Goal: Task Accomplishment & Management: Use online tool/utility

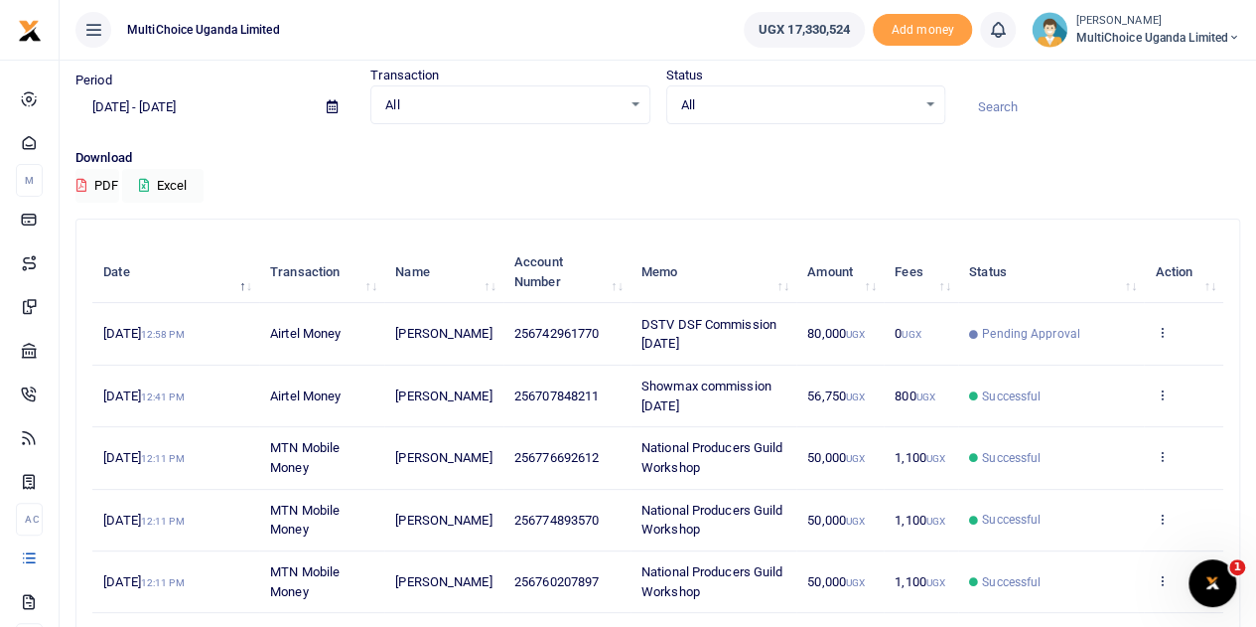
scroll to position [99, 0]
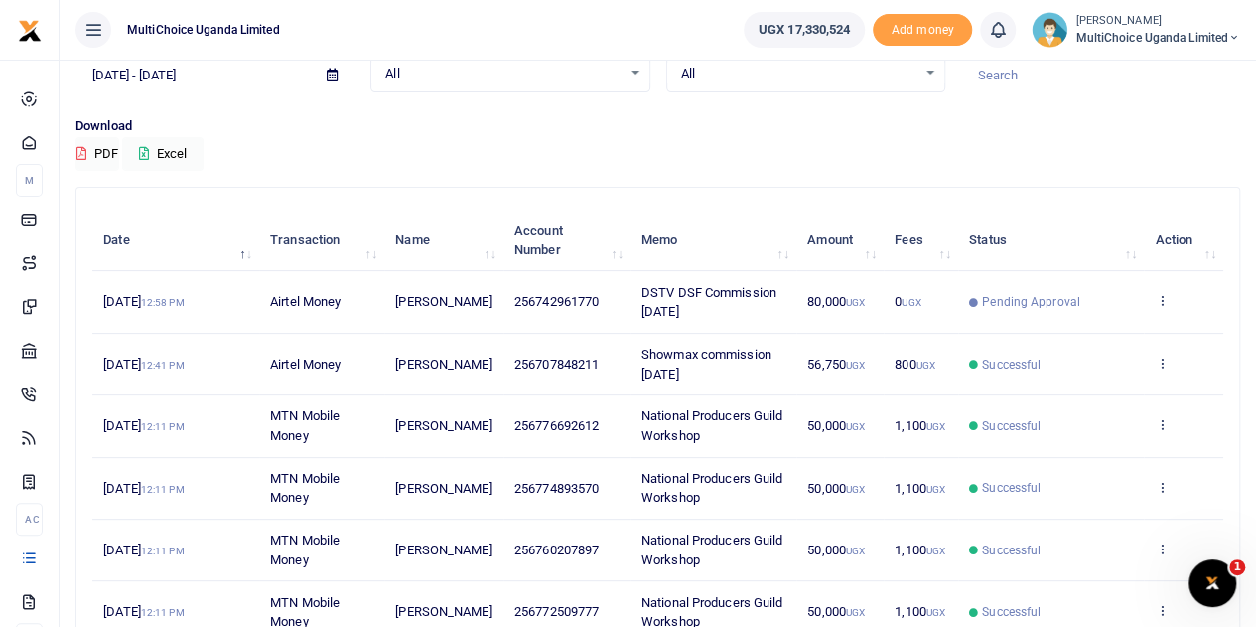
click at [1143, 19] on small "[PERSON_NAME]" at bounding box center [1158, 21] width 165 height 17
click at [961, 140] on div "Download PDF Excel" at bounding box center [657, 143] width 1165 height 55
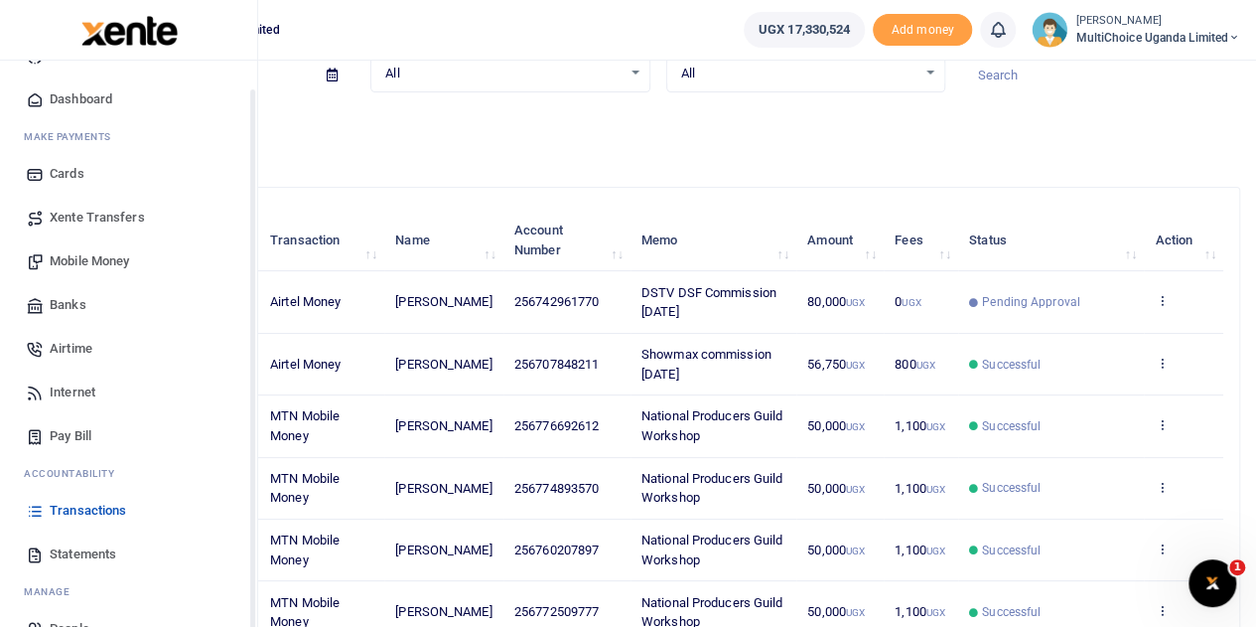
scroll to position [81, 0]
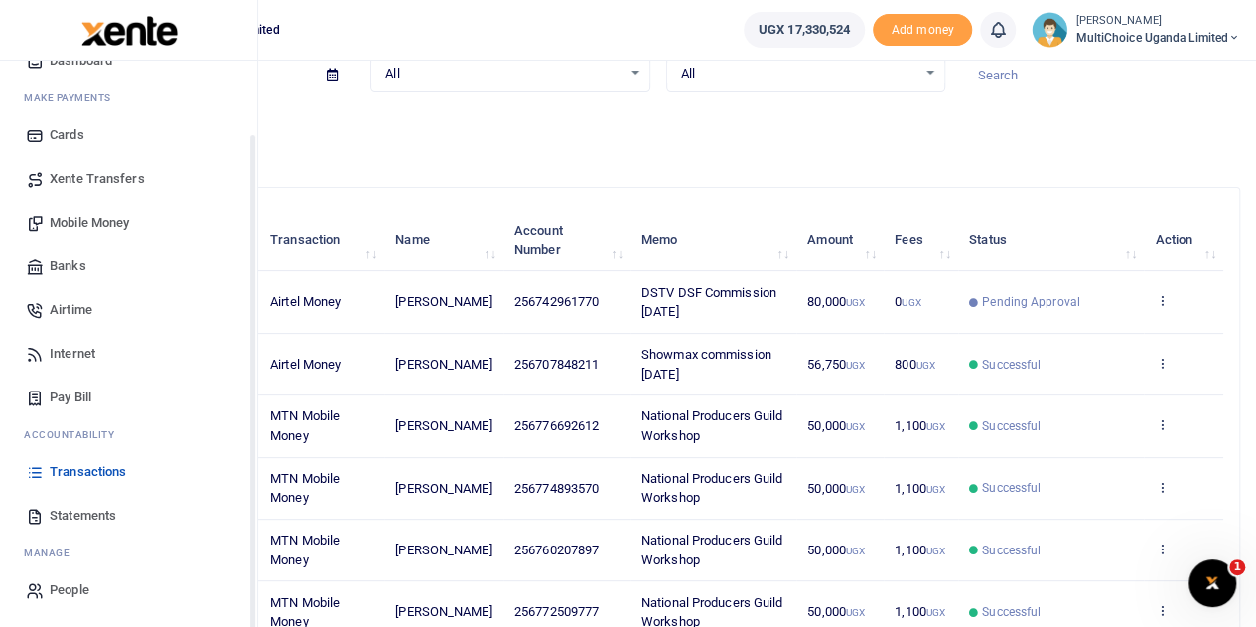
click at [61, 224] on span "Mobile Money" at bounding box center [89, 223] width 79 height 20
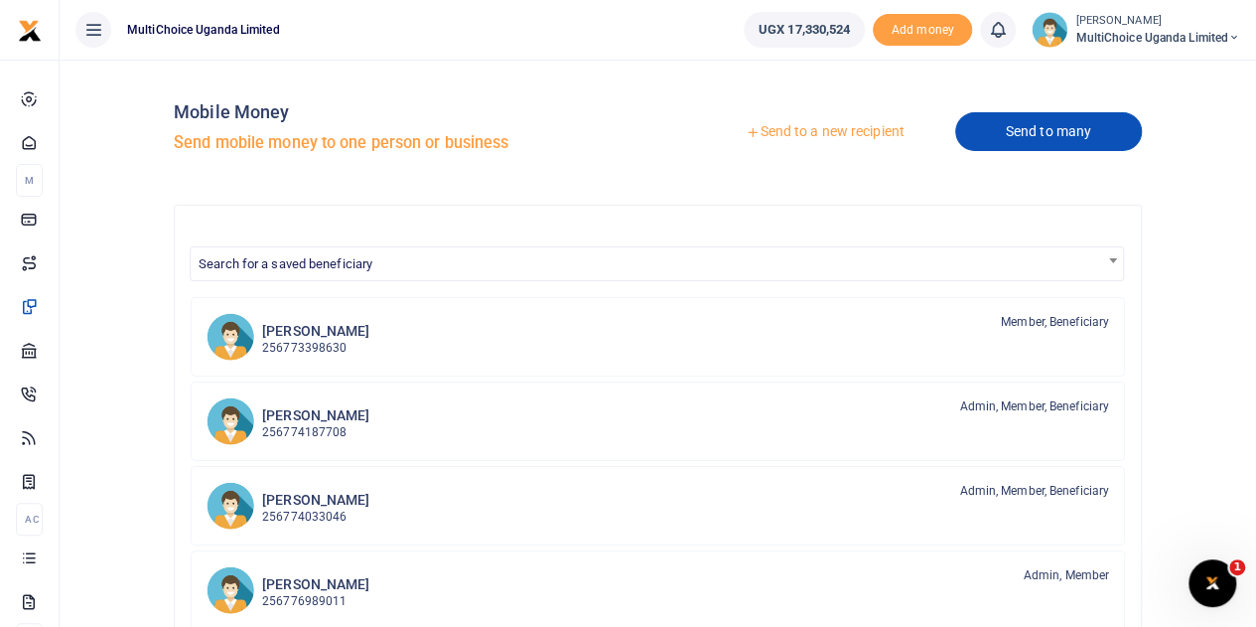
click at [1043, 135] on link "Send to many" at bounding box center [1048, 131] width 187 height 39
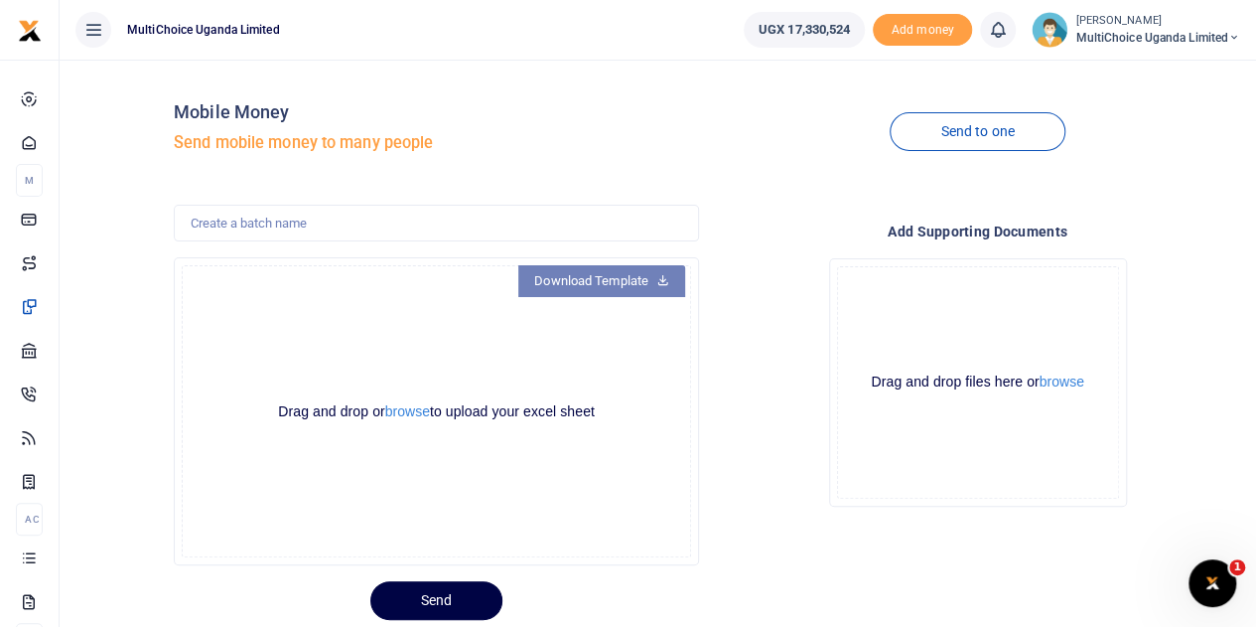
click at [656, 280] on icon at bounding box center [662, 279] width 13 height 14
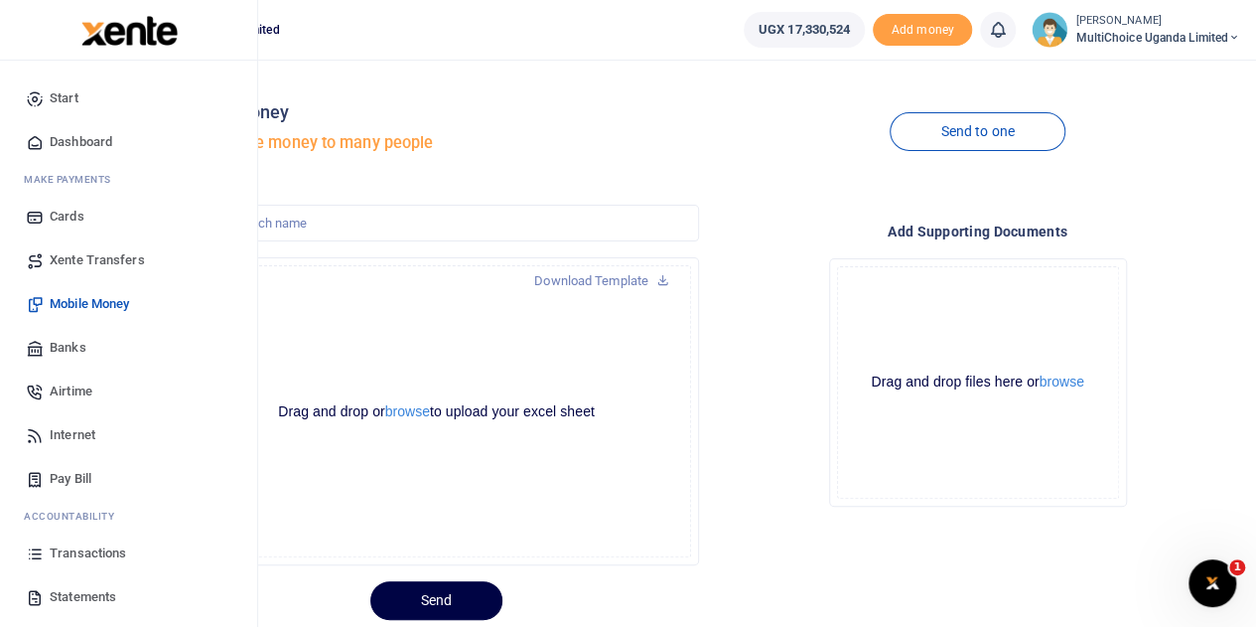
click at [72, 382] on span "Airtime" at bounding box center [71, 391] width 43 height 20
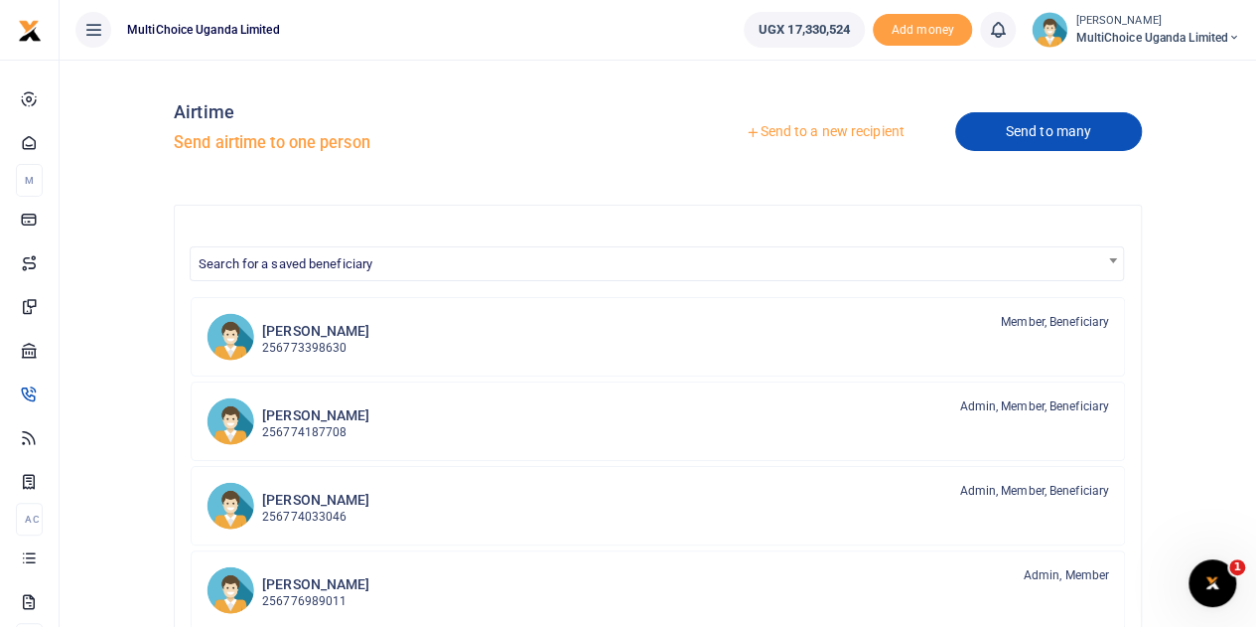
click at [1108, 122] on link "Send to many" at bounding box center [1048, 131] width 187 height 39
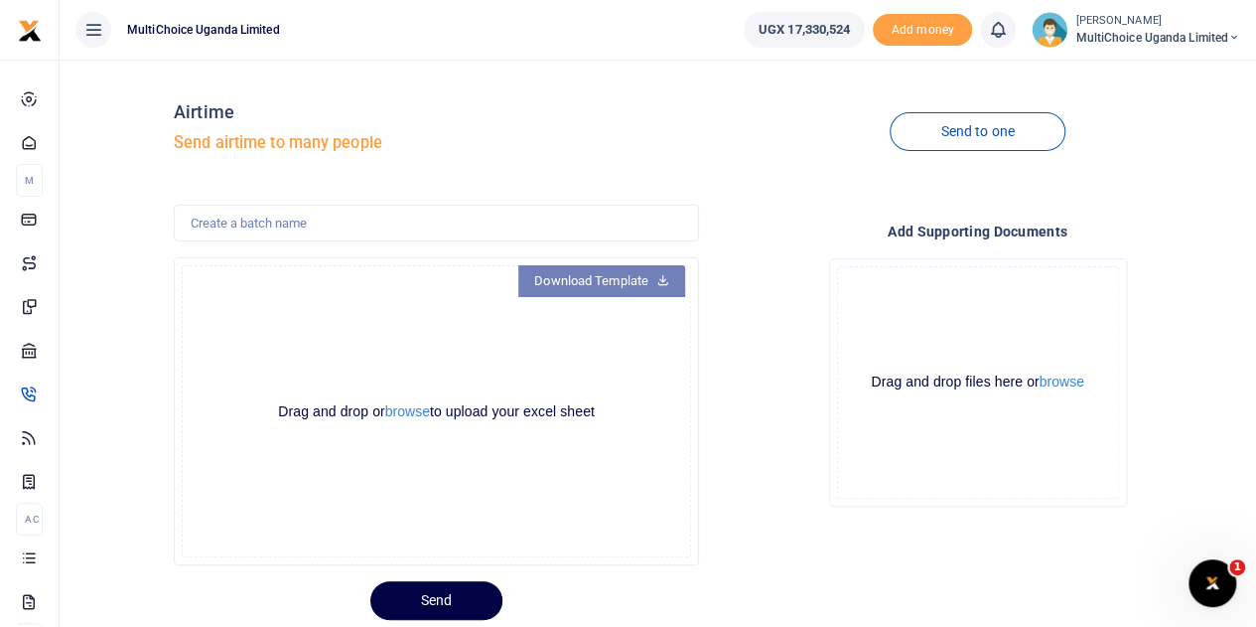
click at [586, 282] on link "Download Template" at bounding box center [601, 281] width 167 height 32
